Goal: Task Accomplishment & Management: Use online tool/utility

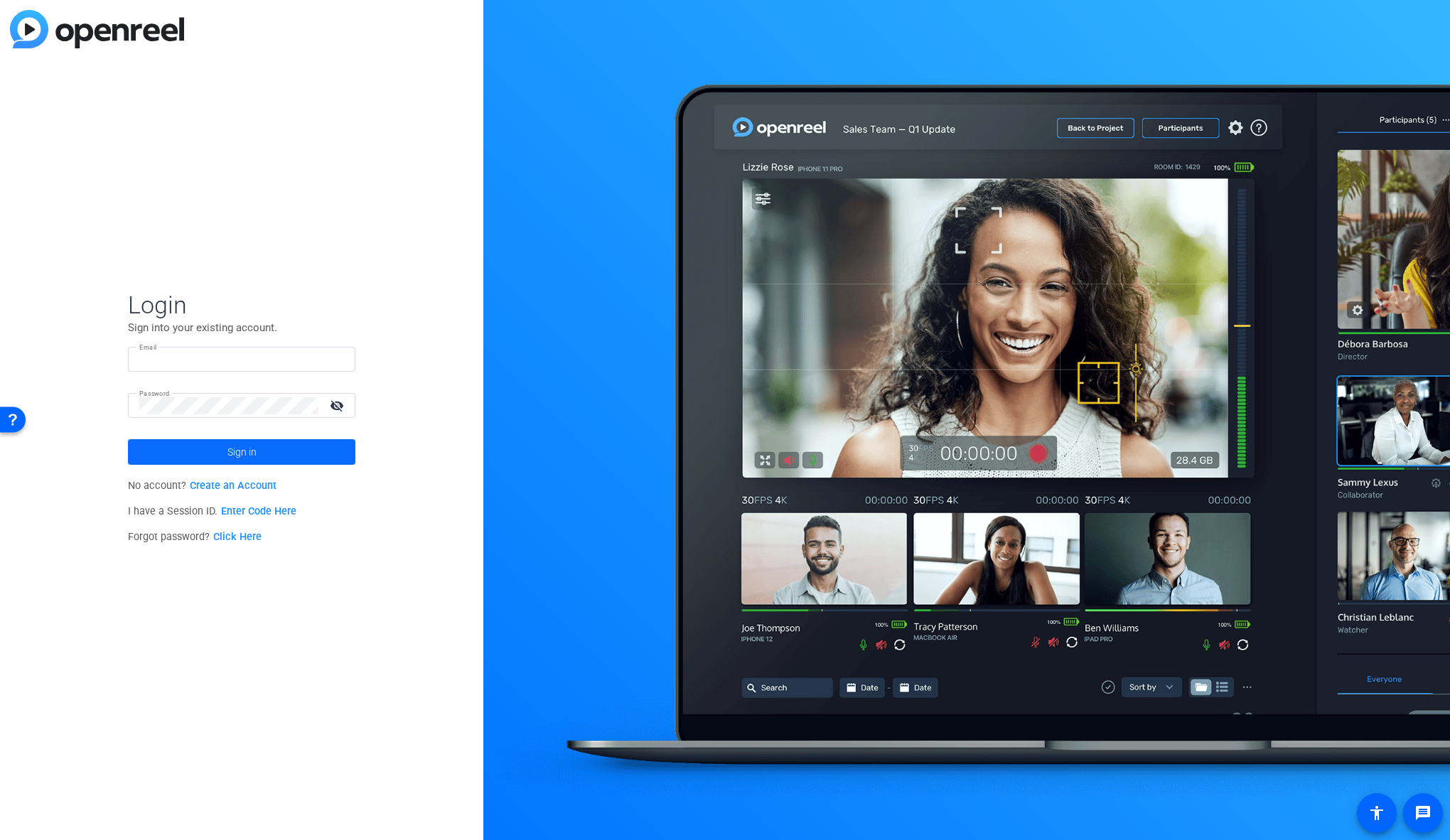
type input "[PERSON_NAME][EMAIL_ADDRESS][DOMAIN_NAME]"
click at [245, 449] on span "Sign in" at bounding box center [242, 452] width 29 height 36
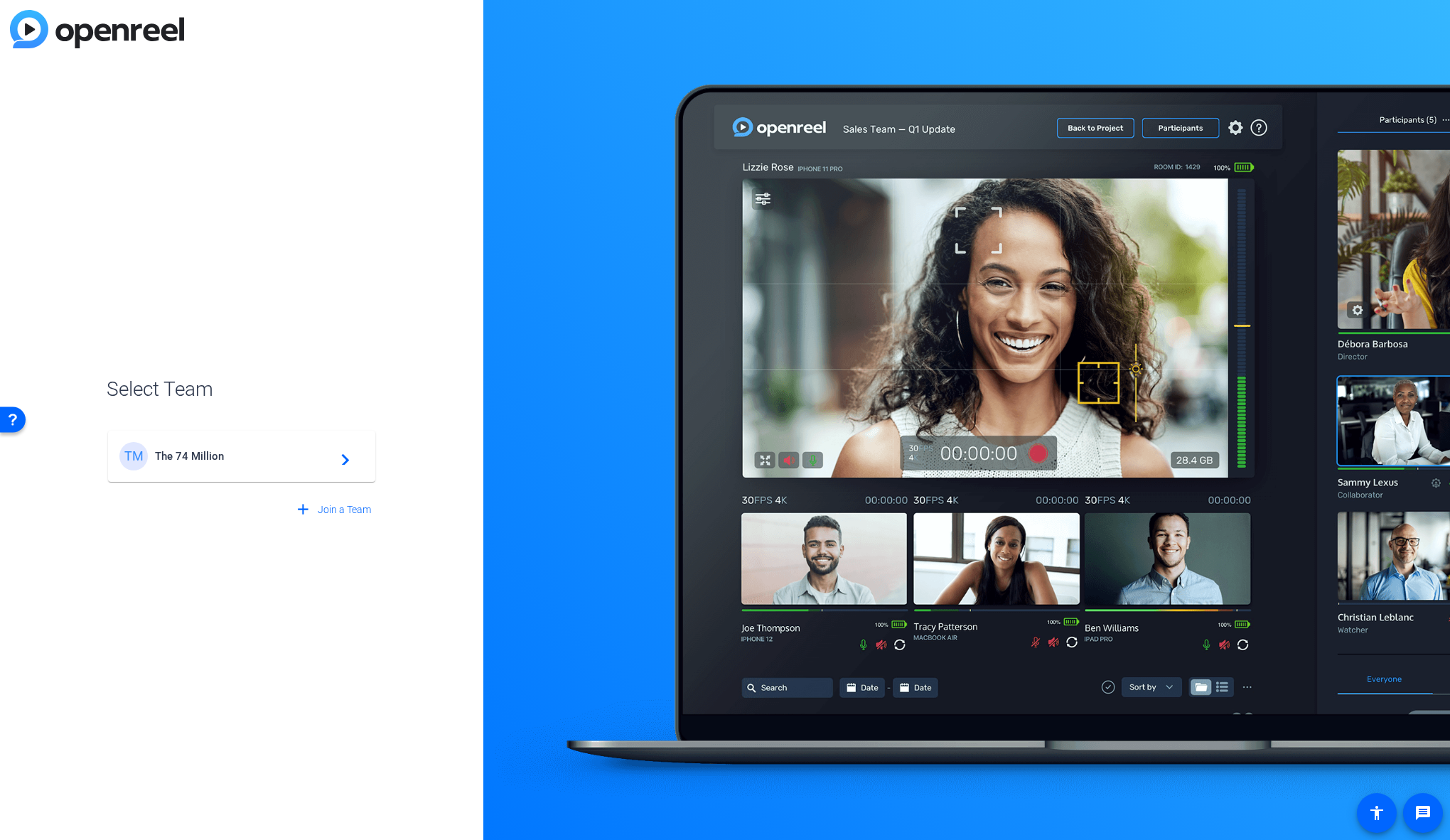
click at [232, 461] on div "TM The 74 Million navigate_next" at bounding box center [241, 456] width 245 height 28
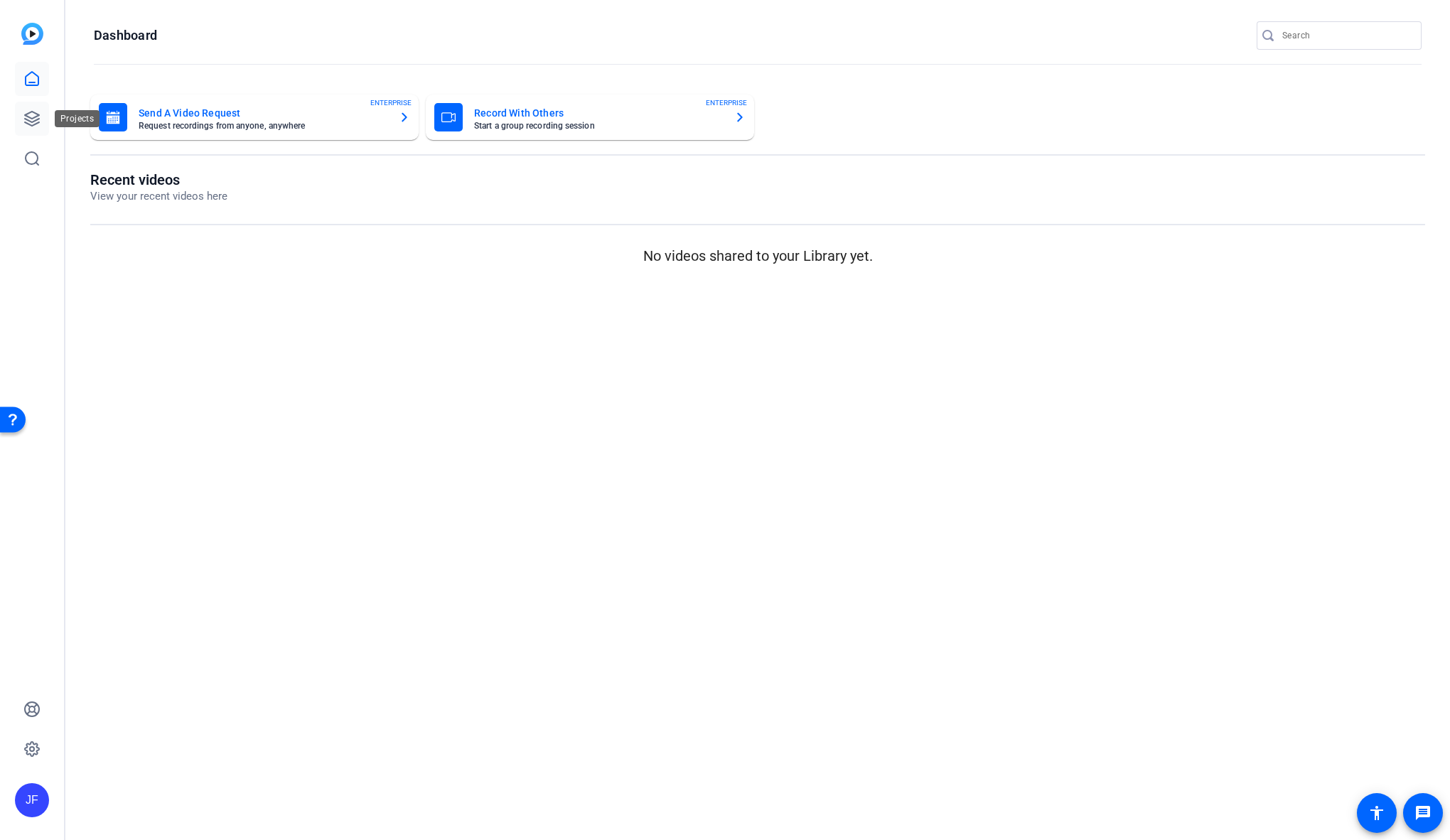
click at [33, 117] on icon at bounding box center [32, 118] width 14 height 14
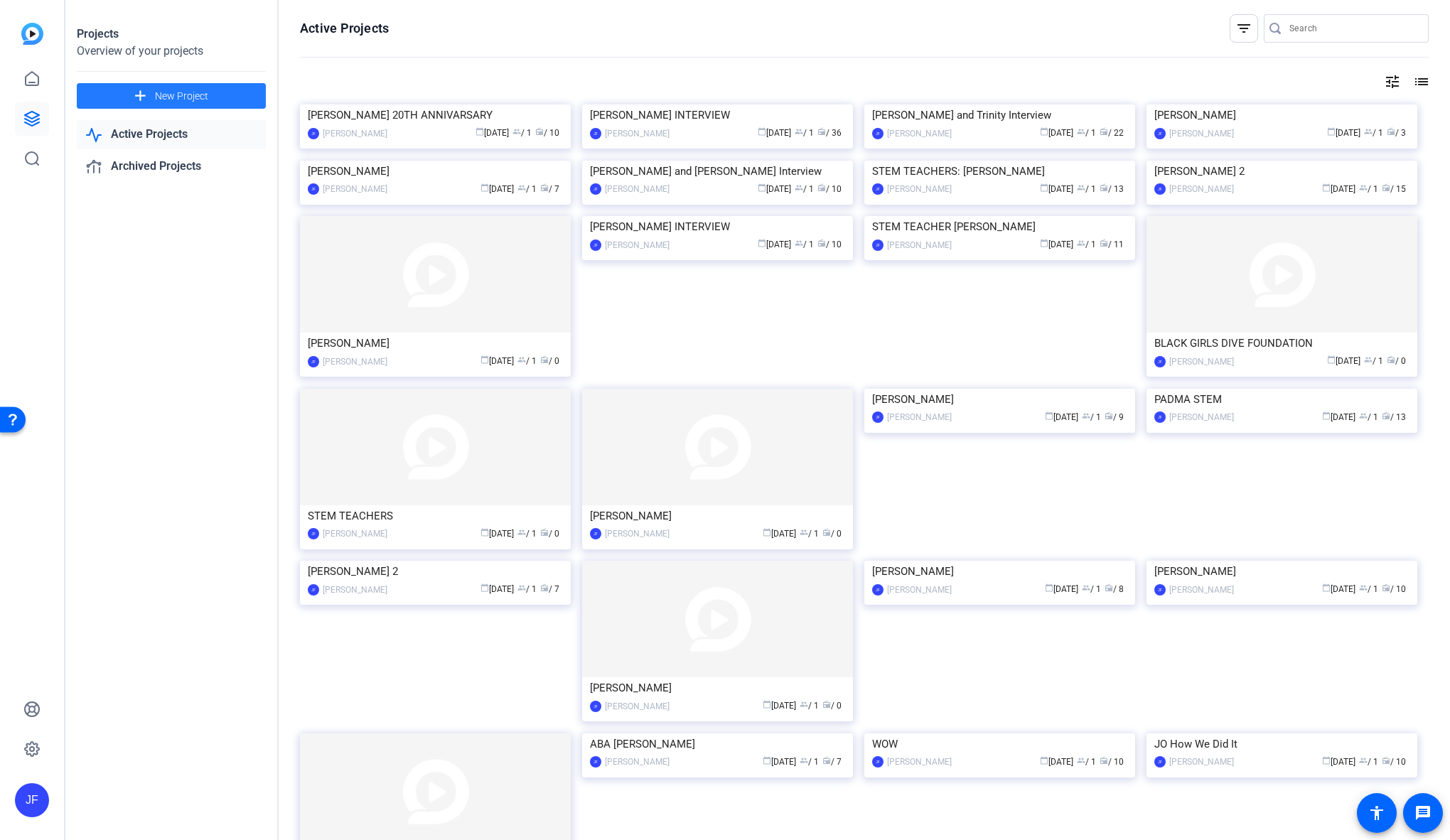
click at [170, 93] on span "New Project" at bounding box center [182, 96] width 54 height 15
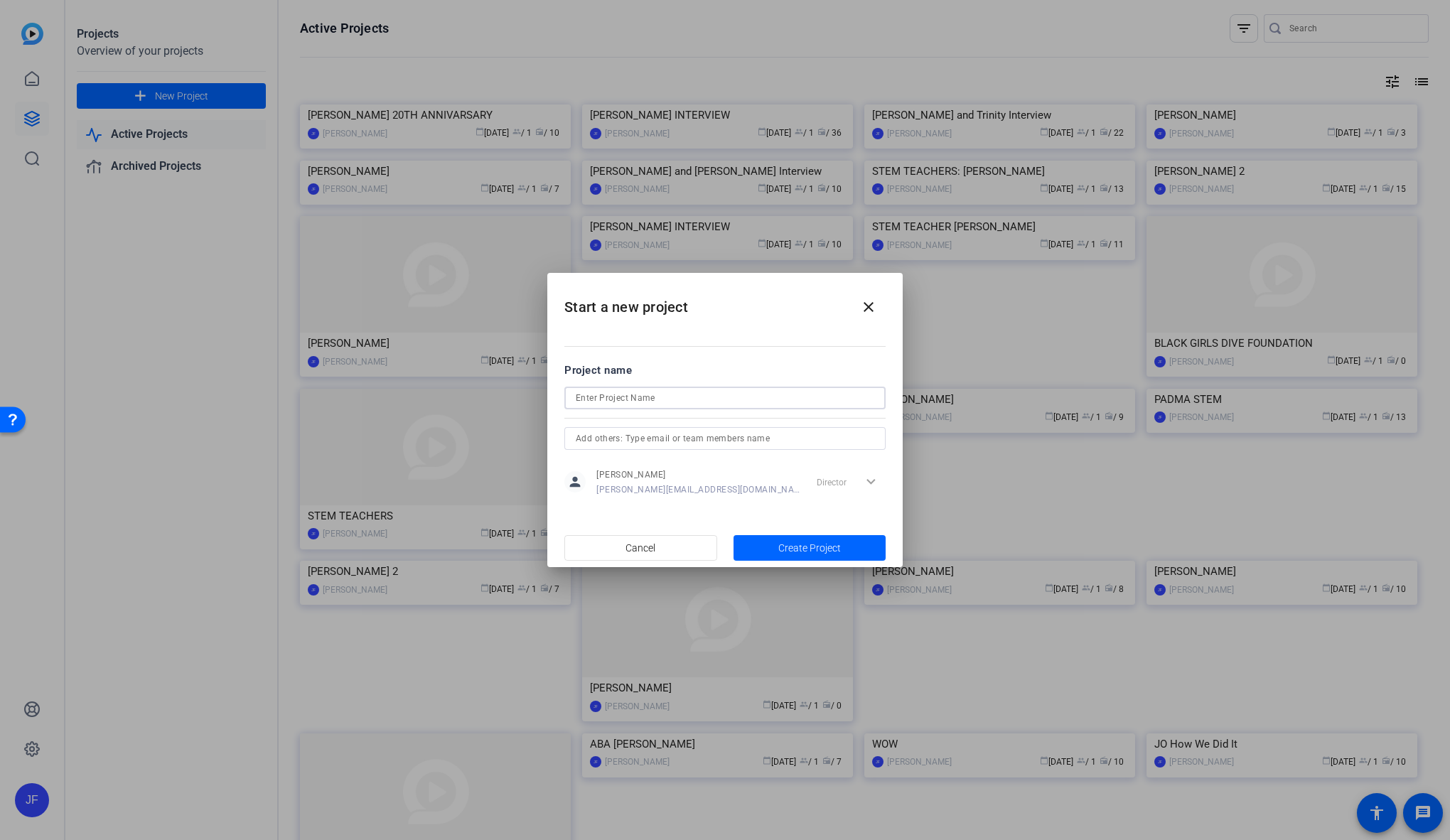
click at [606, 400] on input at bounding box center [724, 397] width 298 height 17
type input "v"
type input "VAPE"
click at [813, 547] on span "Create Project" at bounding box center [810, 548] width 63 height 15
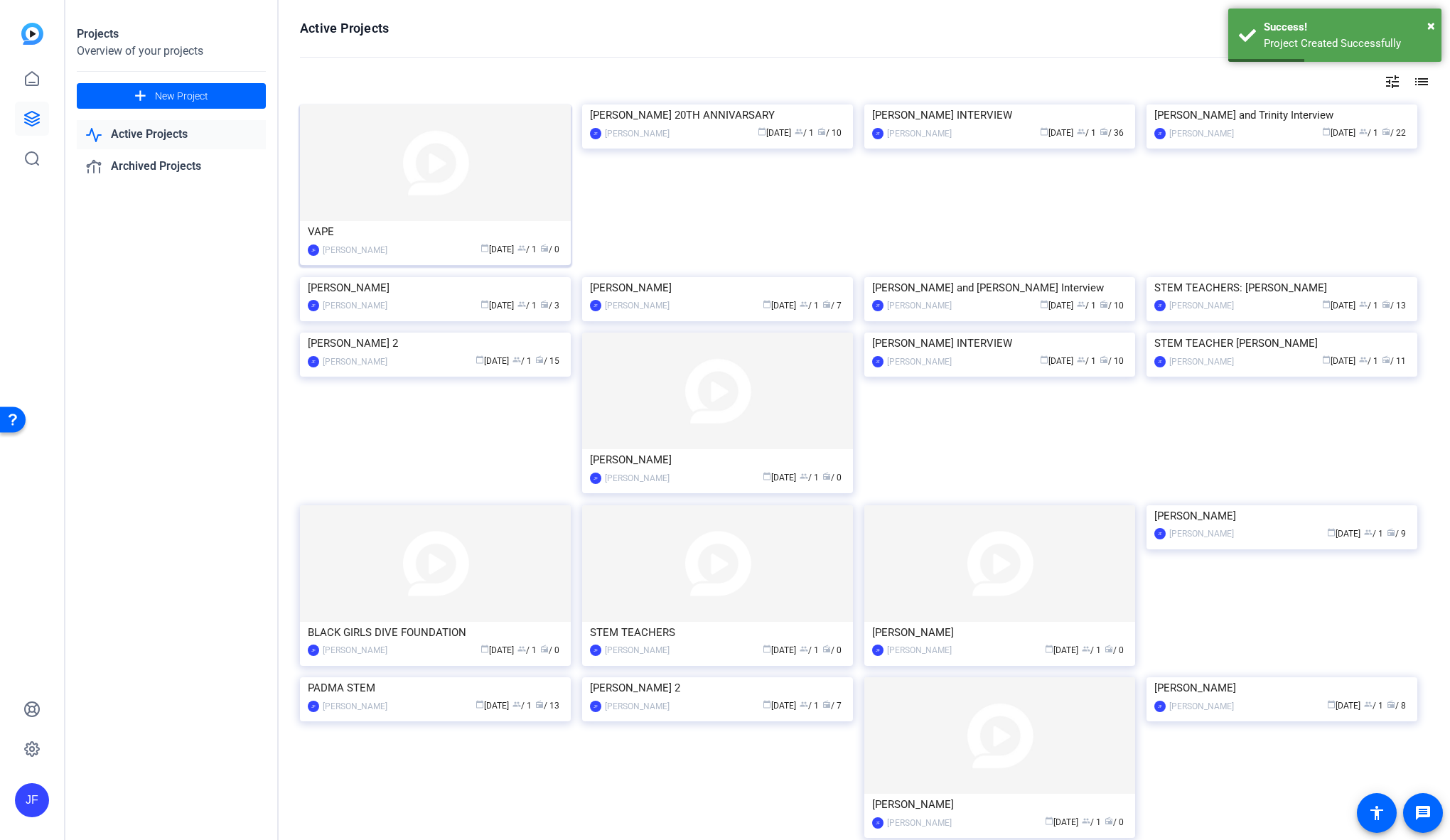
click at [395, 165] on img at bounding box center [435, 162] width 271 height 116
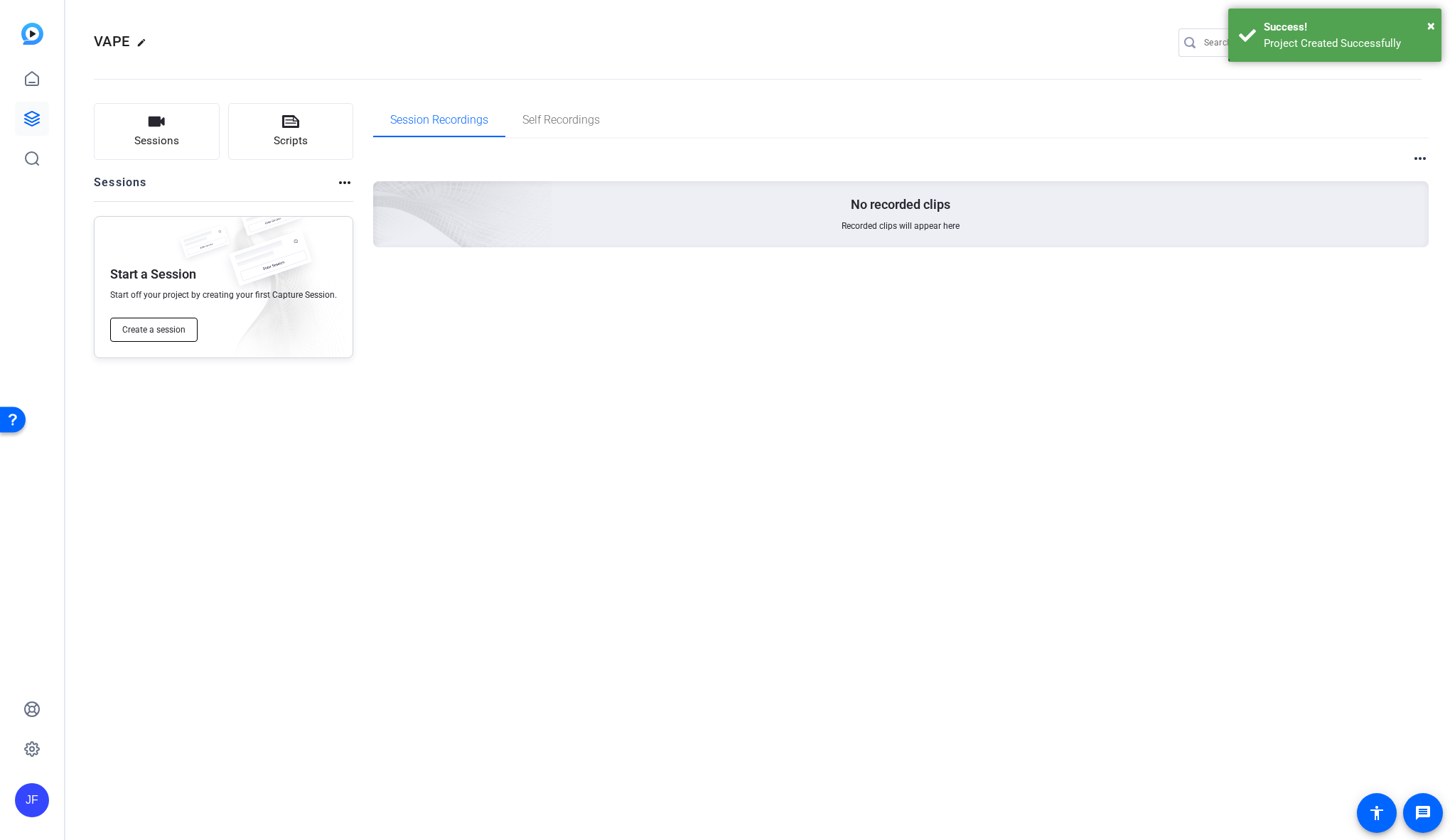
click at [150, 323] on button "Create a session" at bounding box center [154, 330] width 88 height 24
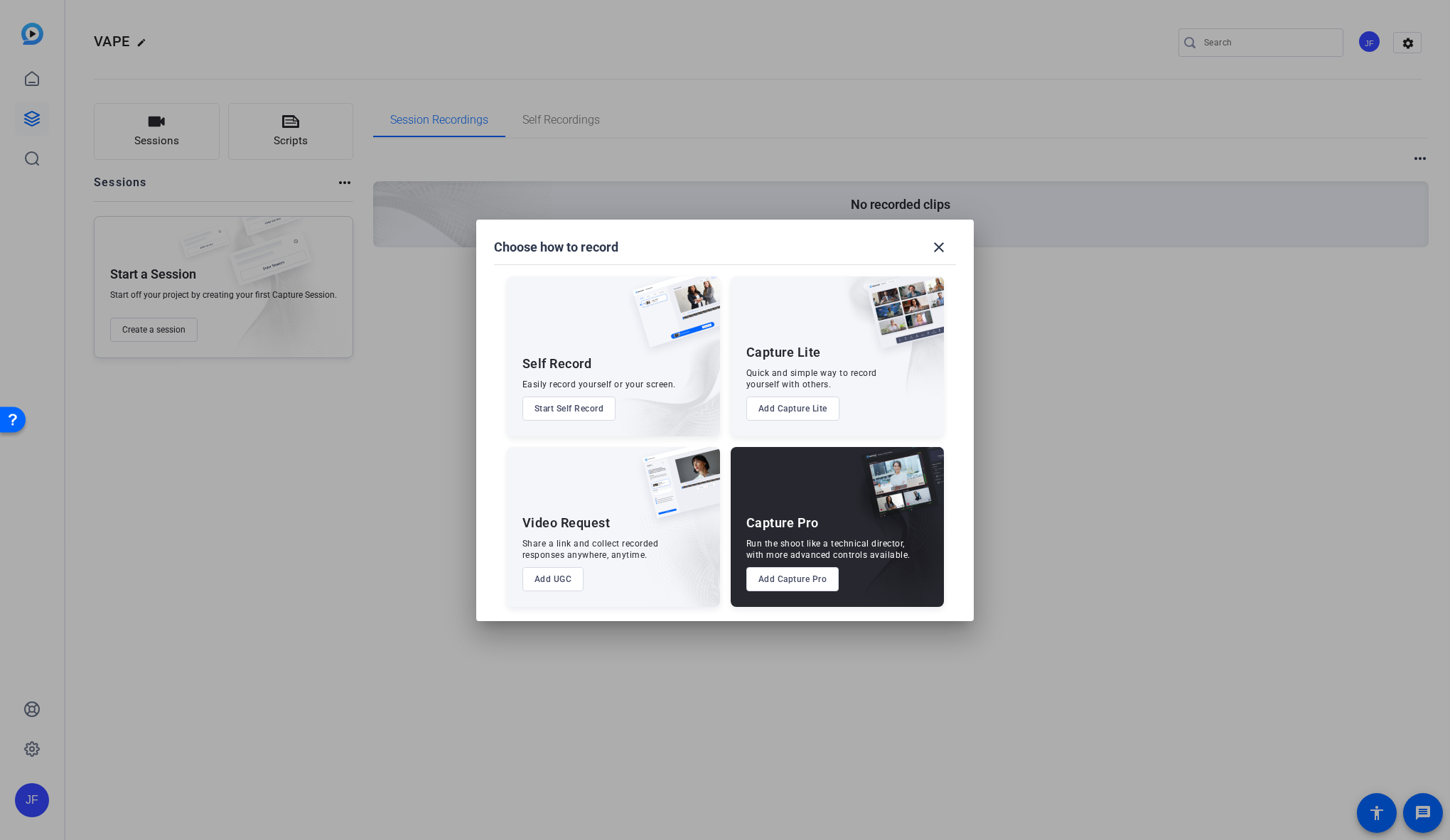
click at [803, 576] on button "Add Capture Pro" at bounding box center [792, 579] width 93 height 24
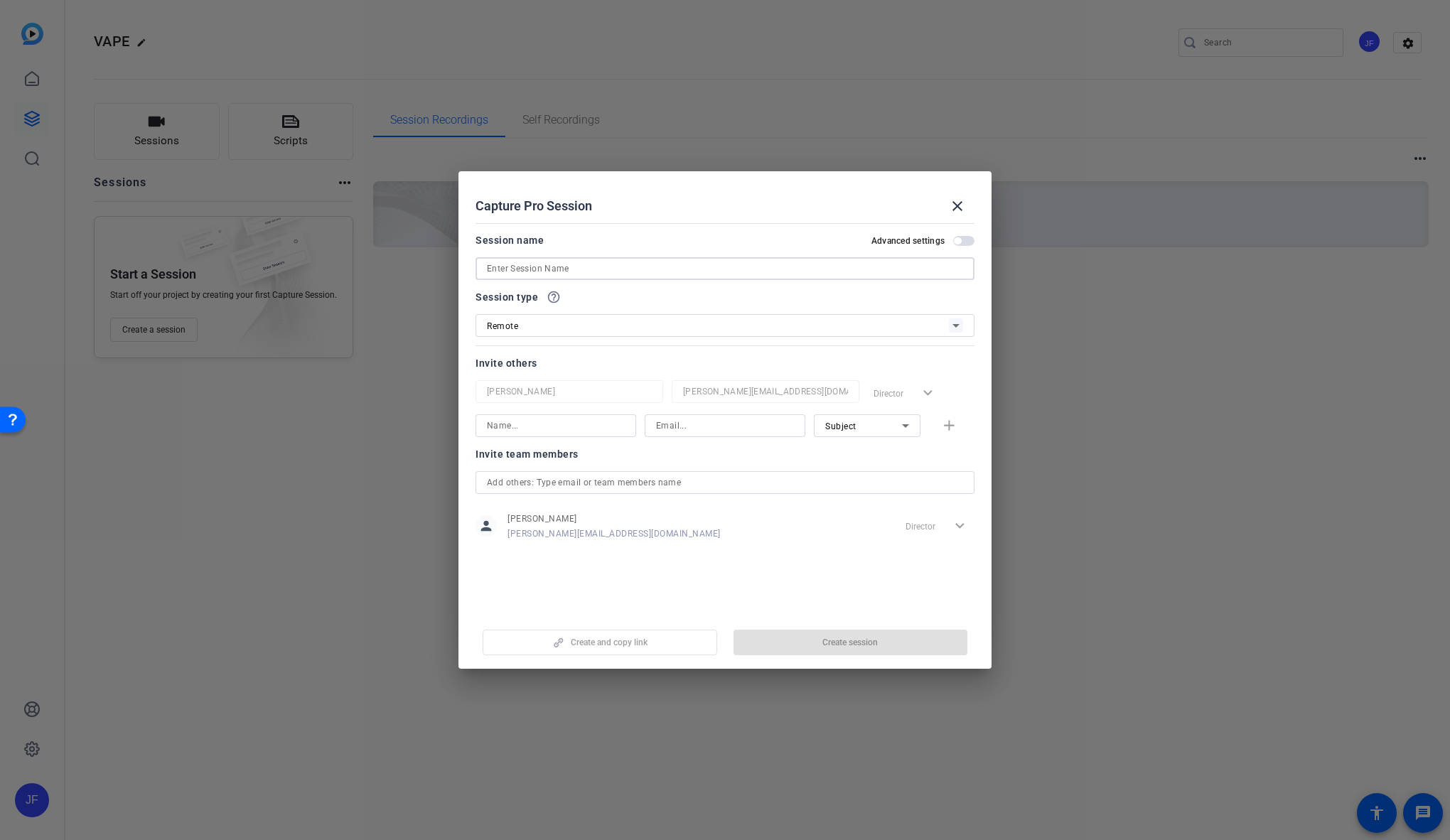
click at [548, 269] on input at bounding box center [725, 268] width 476 height 17
type input "VAPE EXPLAINER VO"
click at [537, 433] on input at bounding box center [556, 425] width 138 height 17
type input "[PERSON_NAME]"
paste input "[EMAIL_ADDRESS][DOMAIN_NAME]"
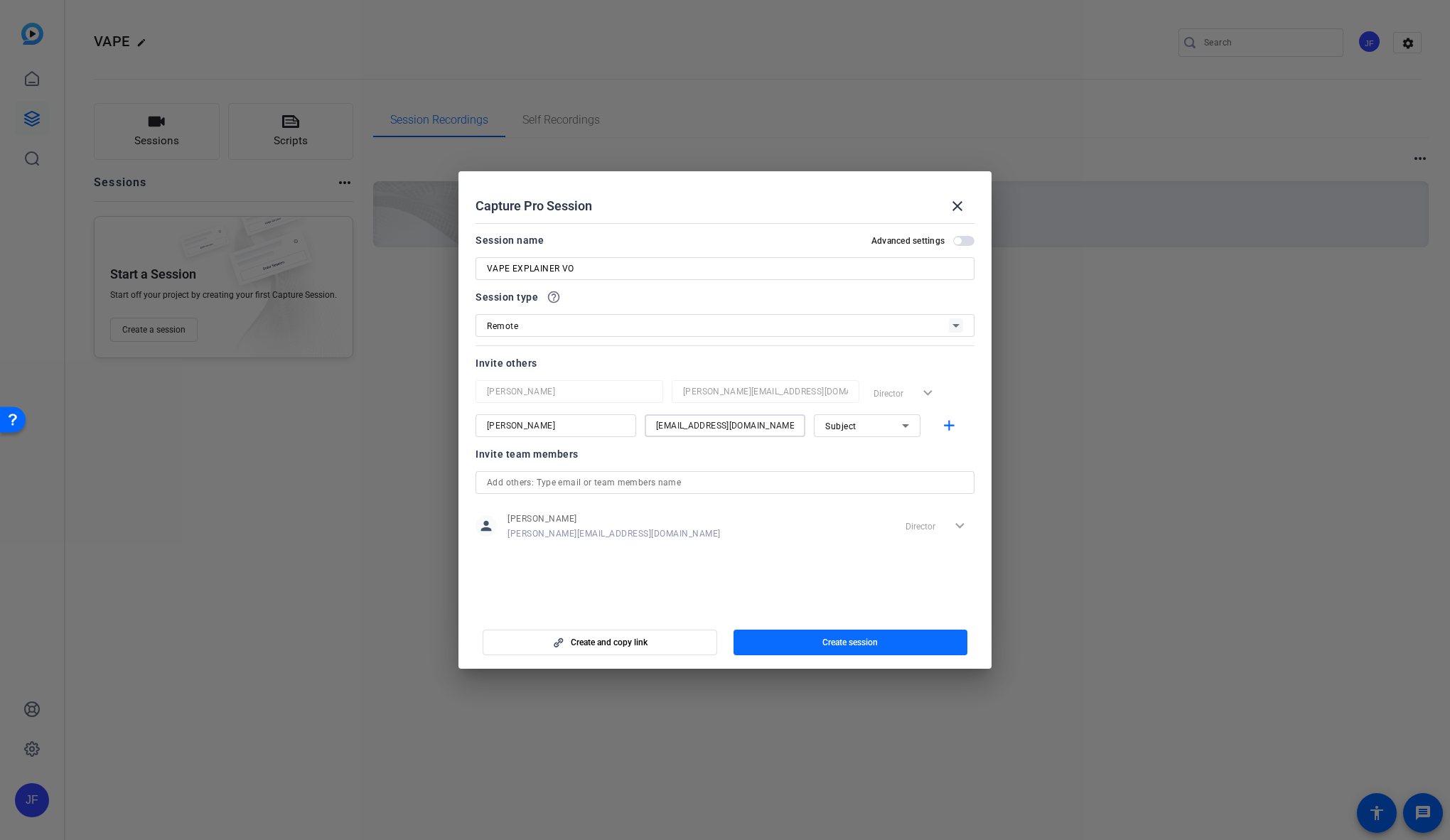
type input "[EMAIL_ADDRESS][DOMAIN_NAME]"
click at [829, 642] on span "Create session" at bounding box center [850, 643] width 55 height 11
